Goal: Find specific page/section: Find specific page/section

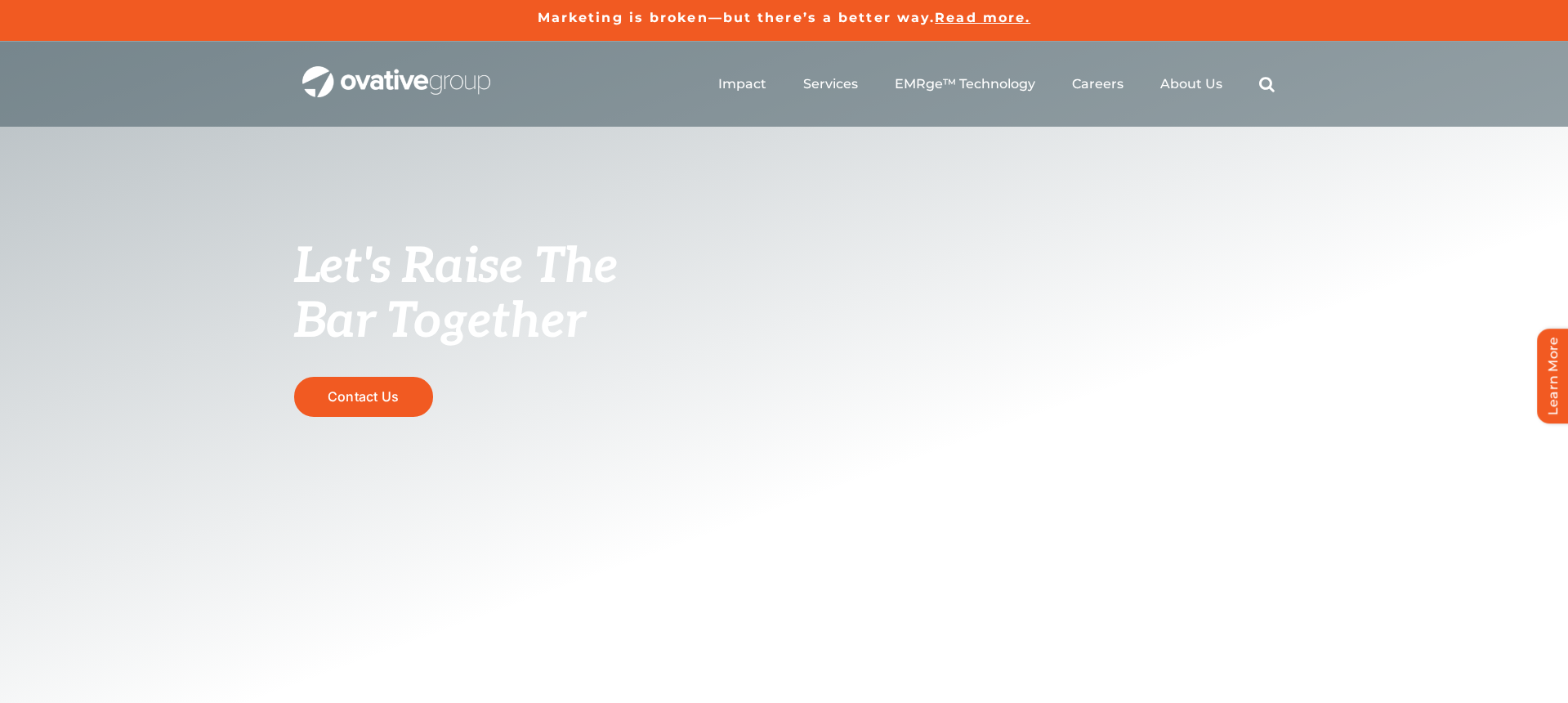
click at [1112, 93] on ul "Impact Expert Insights Case Studies Awards & Press Services Media Measurement C…" at bounding box center [996, 84] width 556 height 52
click at [1112, 87] on span "Careers" at bounding box center [1098, 83] width 52 height 17
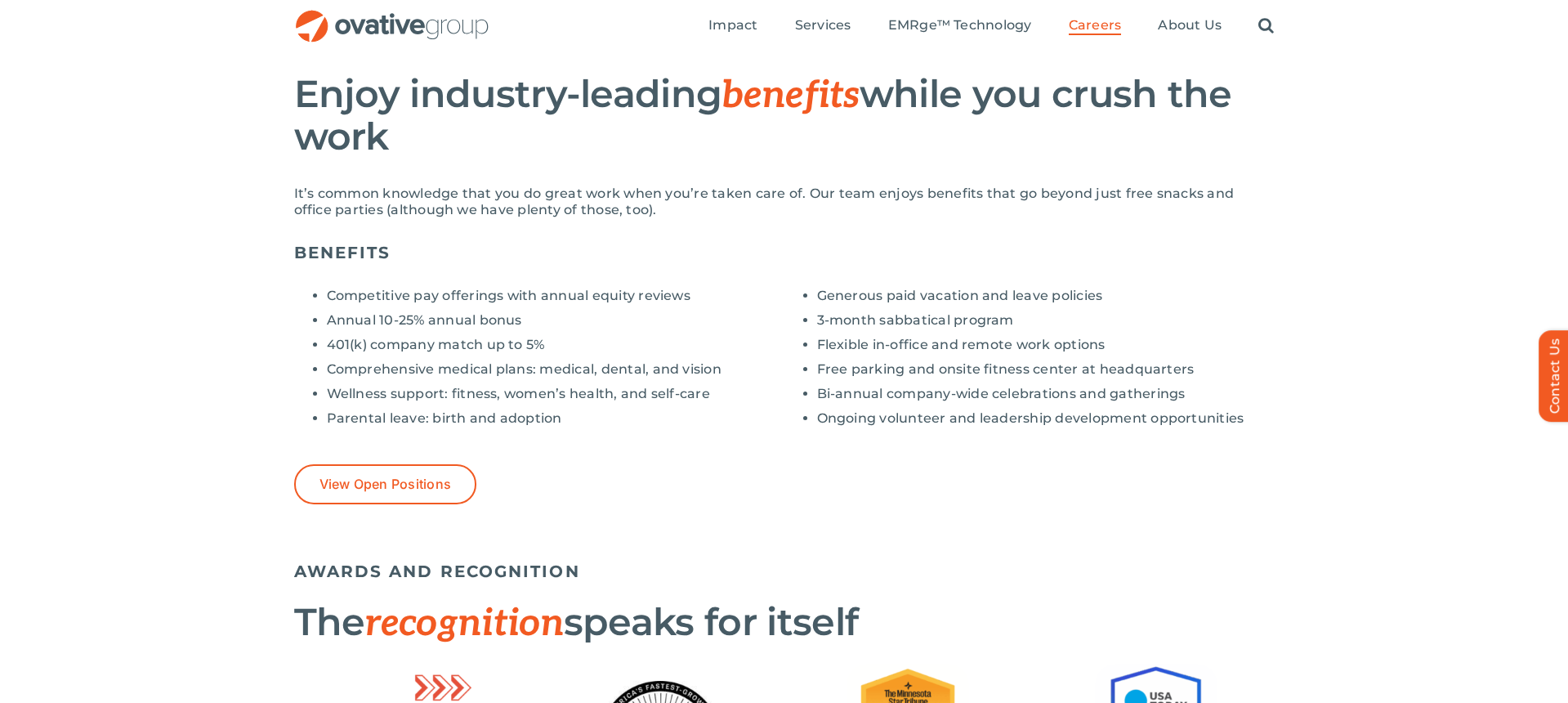
scroll to position [1159, 0]
click at [451, 483] on link "View Open Positions" at bounding box center [386, 484] width 183 height 40
